Goal: Task Accomplishment & Management: Use online tool/utility

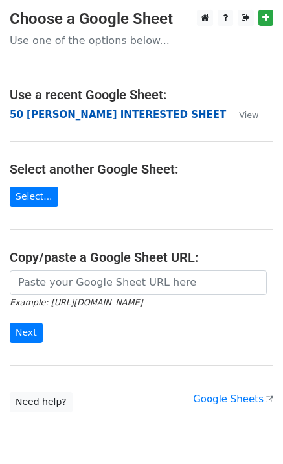
click at [53, 116] on strong "50 [PERSON_NAME] INTERESTED SHEET" at bounding box center [118, 115] width 216 height 12
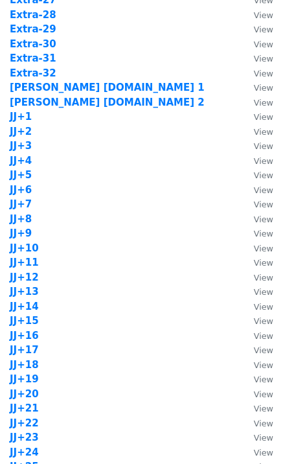
scroll to position [1036, 0]
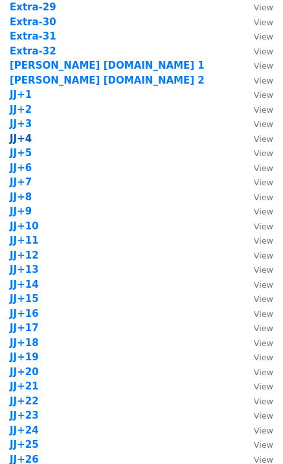
click at [27, 140] on strong "JJ+4" at bounding box center [21, 139] width 22 height 12
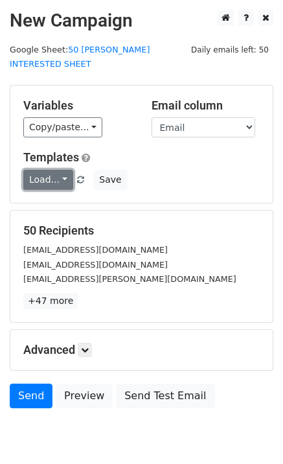
click at [57, 172] on link "Load..." at bounding box center [48, 180] width 50 height 20
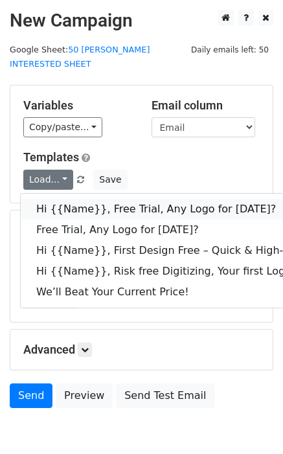
click at [74, 199] on link "Hi {{Name}}, Free Trial, Any Logo for [DATE]?" at bounding box center [207, 209] width 372 height 21
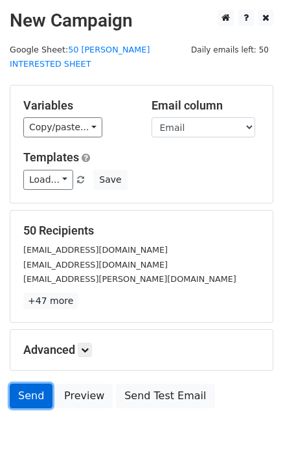
click at [39, 391] on link "Send" at bounding box center [31, 395] width 43 height 25
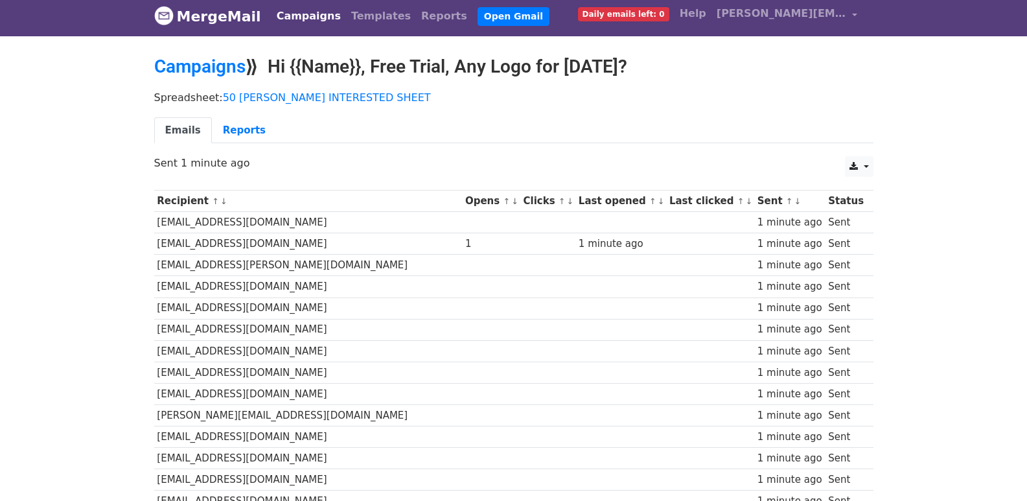
scroll to position [902, 0]
